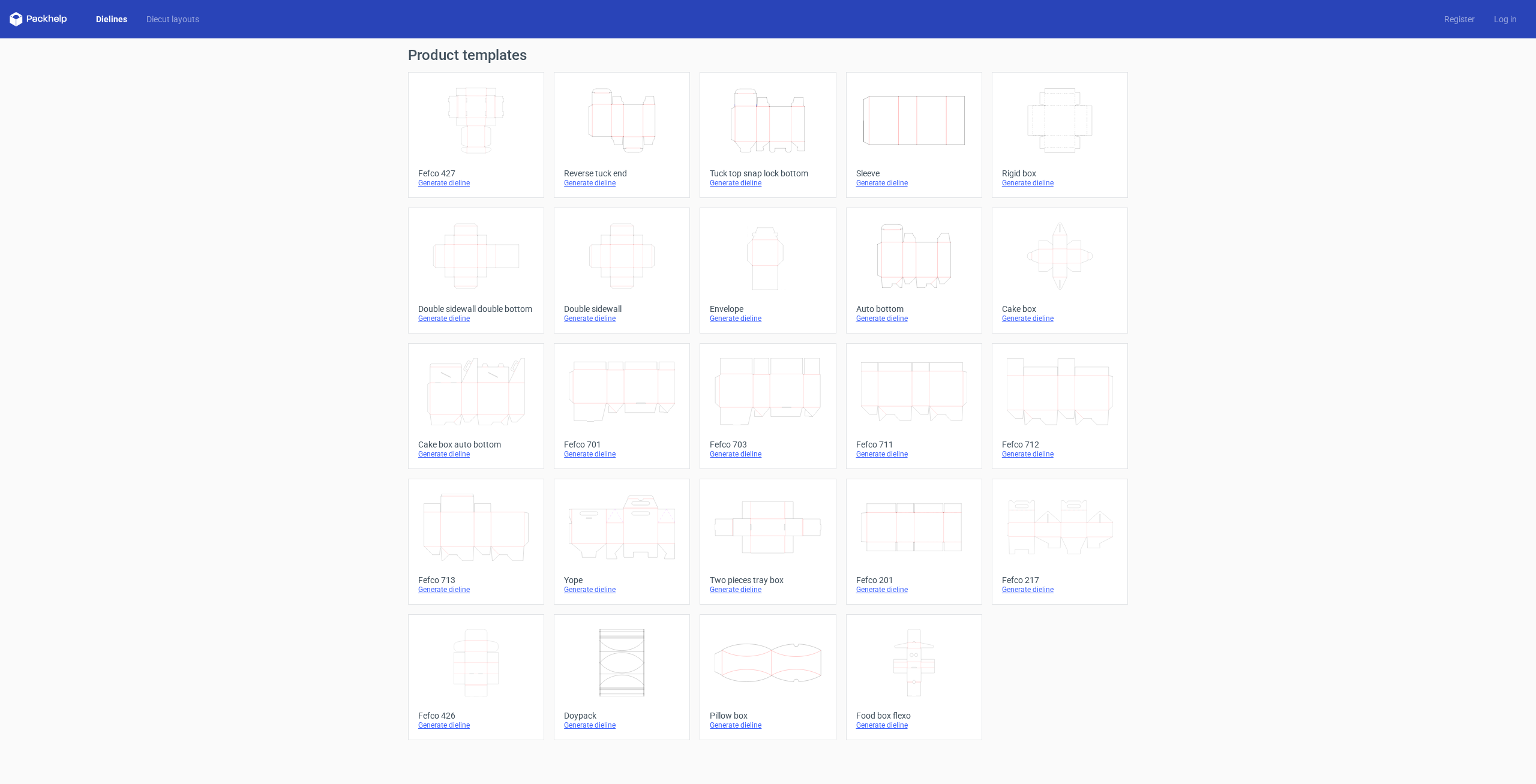
click at [1074, 110] on icon "Width Depth Height" at bounding box center [1060, 120] width 106 height 67
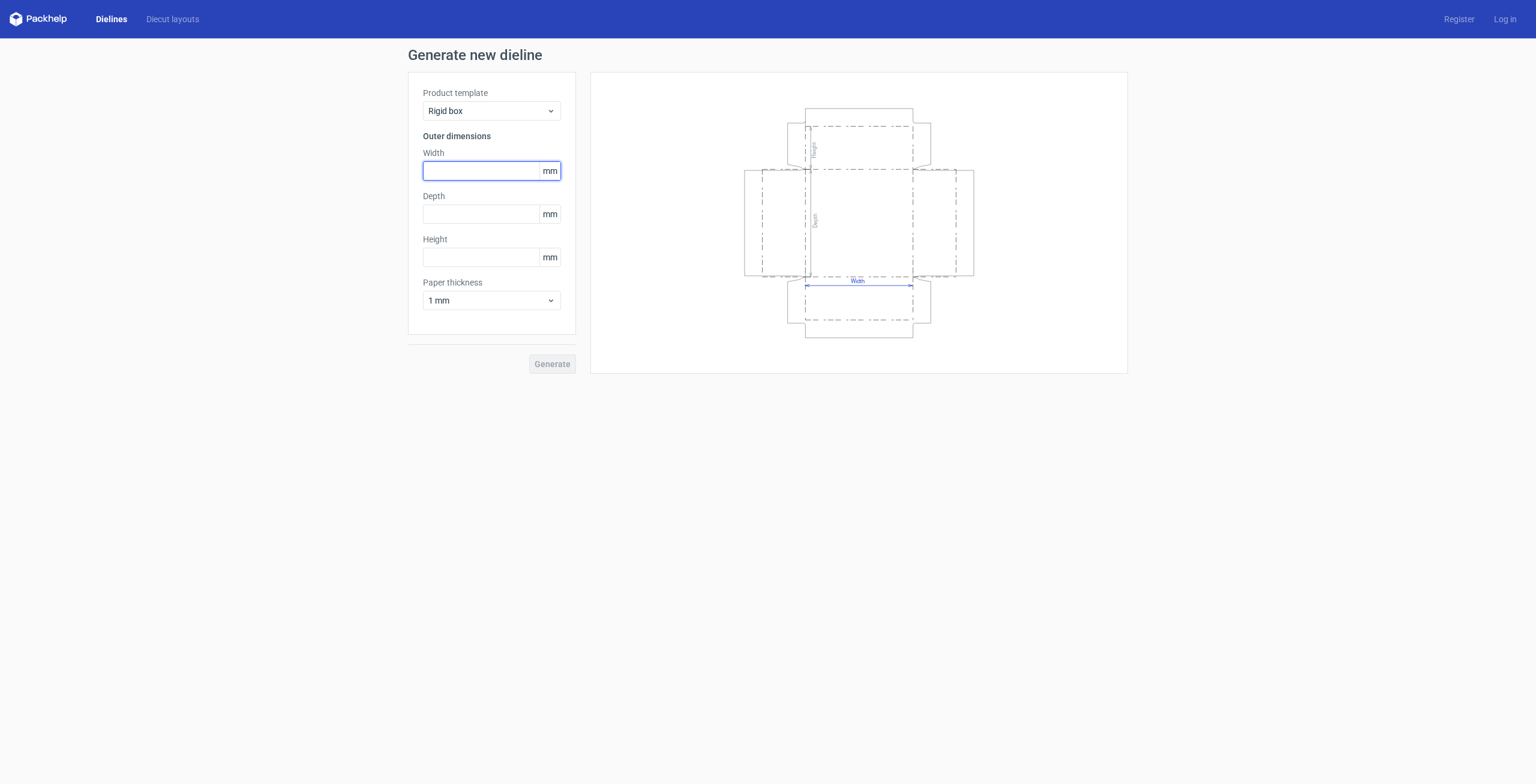
drag, startPoint x: 448, startPoint y: 162, endPoint x: 445, endPoint y: 173, distance: 11.4
click at [445, 173] on input "text" at bounding box center [491, 171] width 138 height 19
type input "232"
click at [451, 214] on input "text" at bounding box center [491, 214] width 138 height 19
type input "182"
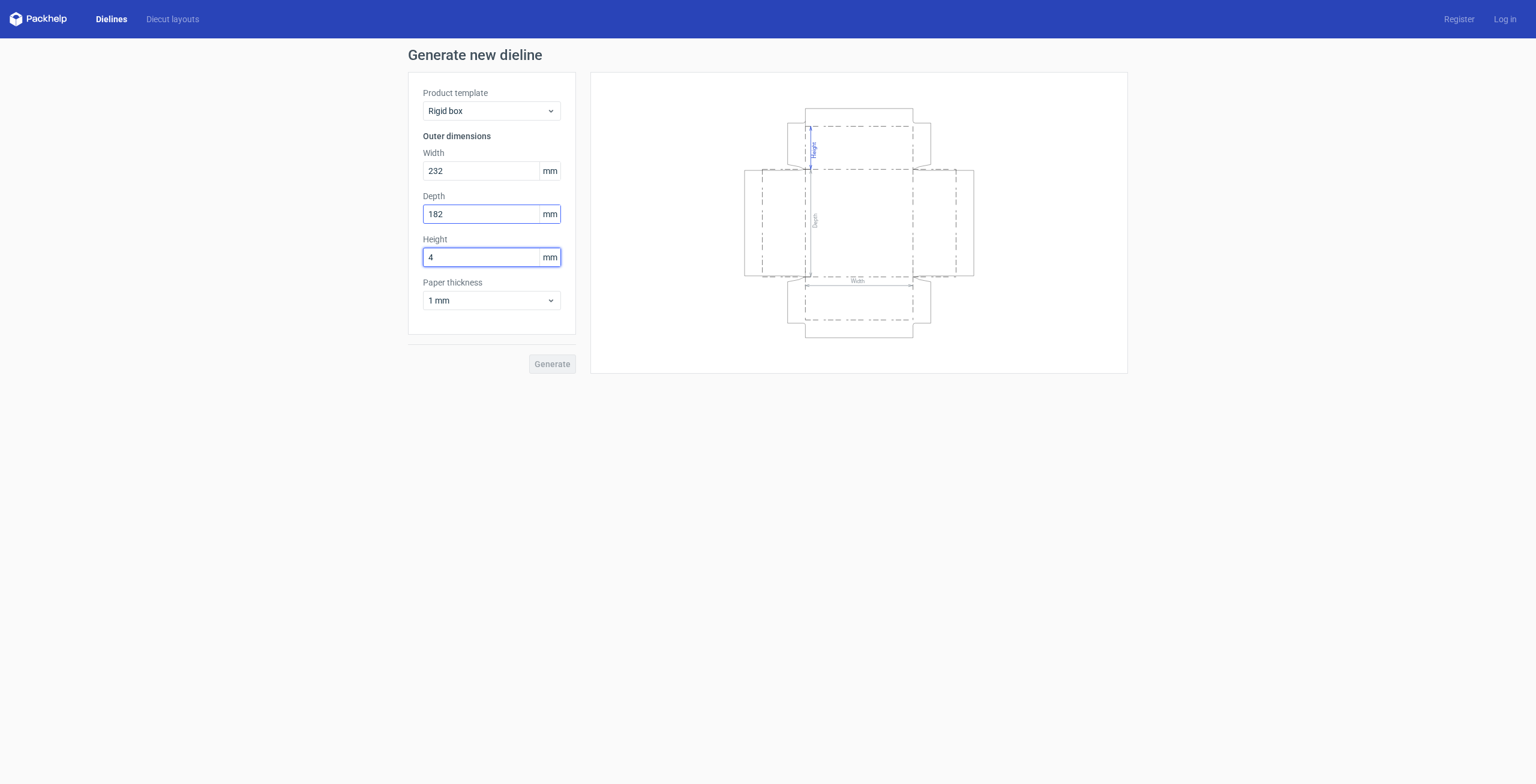
type input "47"
click at [530, 297] on span "1 mm" at bounding box center [488, 300] width 118 height 12
click at [501, 323] on div "0.4 mm" at bounding box center [492, 327] width 129 height 19
click at [557, 360] on span "Generate" at bounding box center [552, 363] width 36 height 8
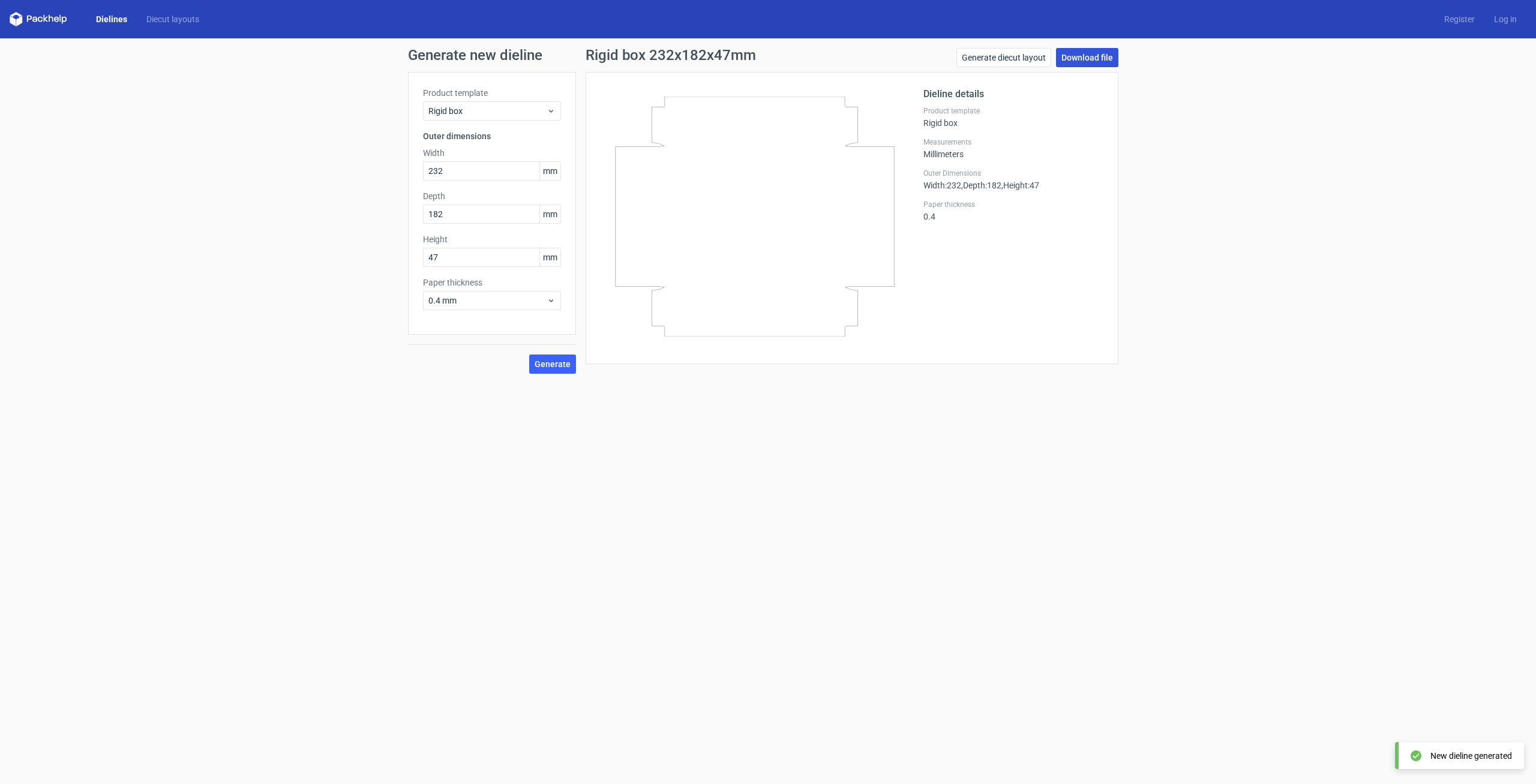
click at [1080, 60] on link "Download file" at bounding box center [1087, 58] width 62 height 19
